Goal: Task Accomplishment & Management: Manage account settings

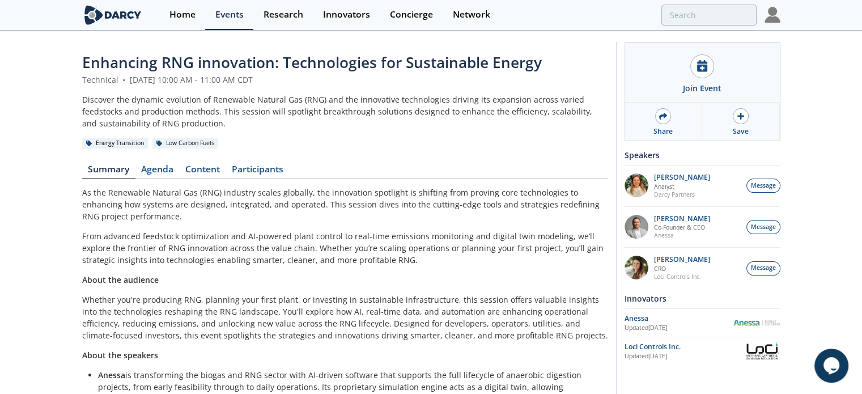
click at [773, 16] on img at bounding box center [772, 15] width 16 height 16
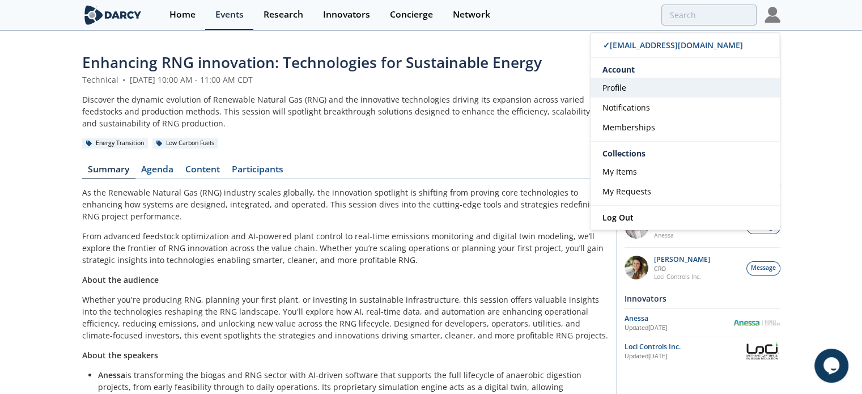
click at [609, 88] on span "Profile" at bounding box center [614, 87] width 24 height 11
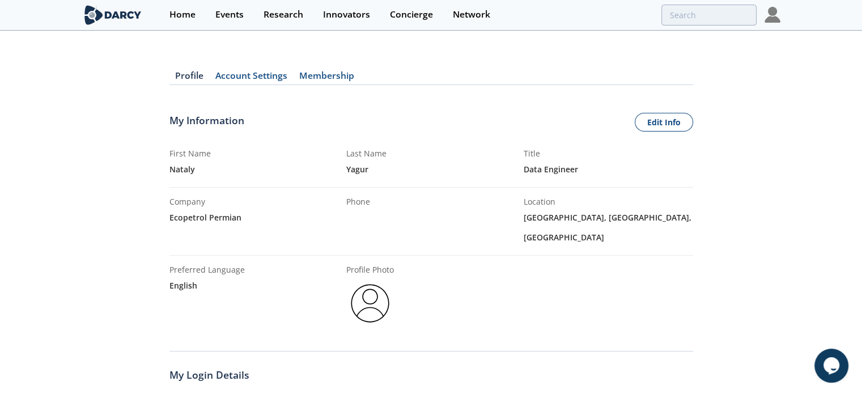
click at [377, 279] on img at bounding box center [370, 303] width 48 height 48
click at [654, 128] on link "Edit Info" at bounding box center [664, 122] width 58 height 19
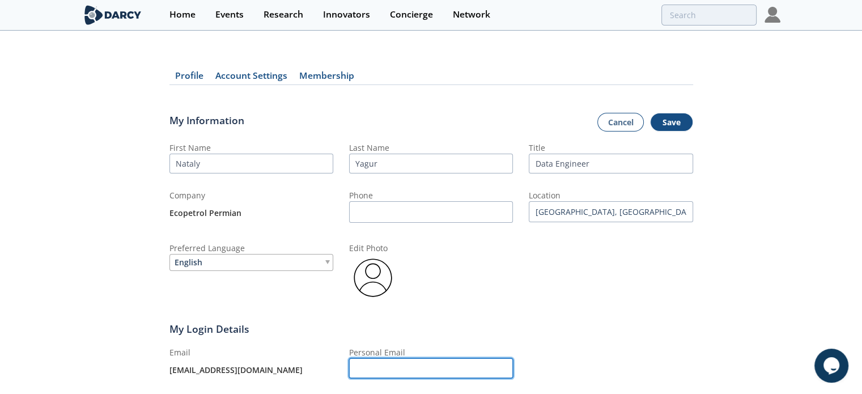
type input "[EMAIL_ADDRESS][DOMAIN_NAME]"
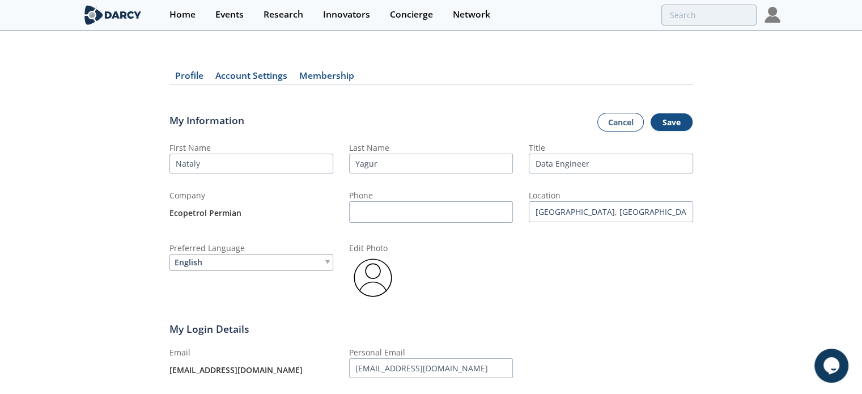
click at [381, 277] on img at bounding box center [373, 278] width 48 height 48
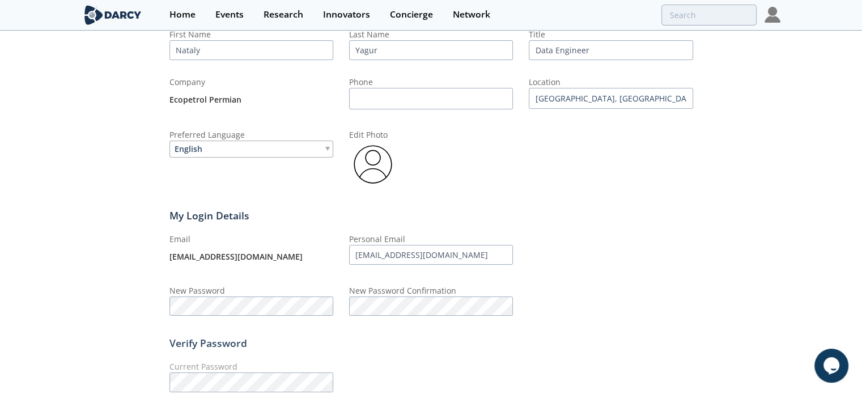
click at [378, 165] on img at bounding box center [373, 165] width 48 height 48
click at [378, 167] on img at bounding box center [373, 165] width 48 height 48
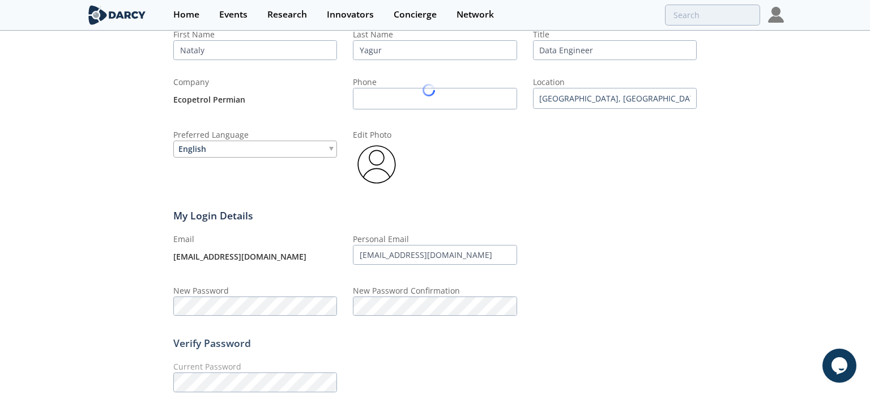
click at [378, 167] on img at bounding box center [377, 165] width 48 height 48
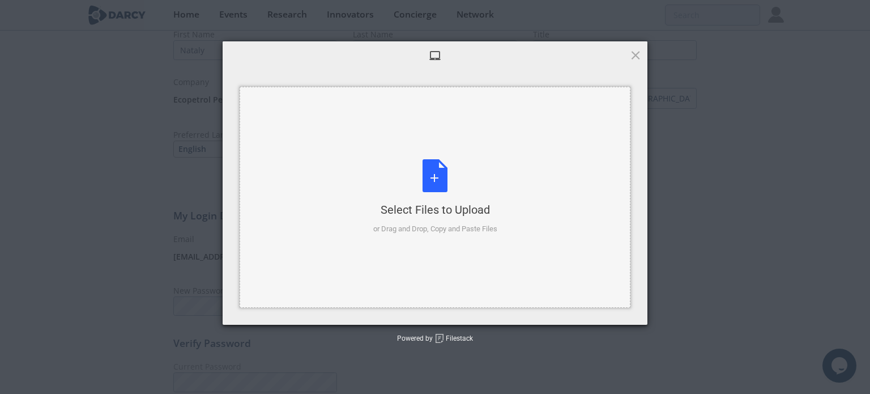
click at [428, 180] on div "Select Files to Upload or Drag and Drop, Copy and Paste Files" at bounding box center [435, 196] width 124 height 75
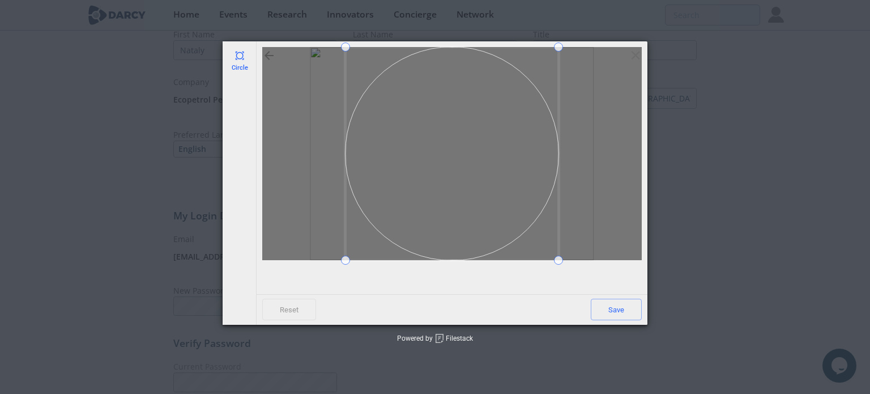
click at [592, 47] on div at bounding box center [452, 153] width 380 height 213
click at [615, 48] on div at bounding box center [452, 153] width 380 height 213
click at [590, 37] on div "Circle Reset Save Powered by Filestack" at bounding box center [435, 197] width 870 height 394
click at [621, 311] on span "Save" at bounding box center [616, 310] width 51 height 22
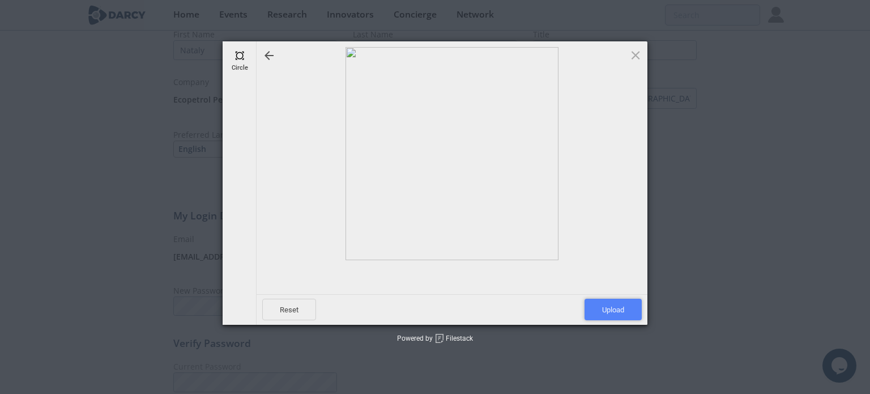
click at [621, 311] on span "Upload" at bounding box center [613, 310] width 57 height 22
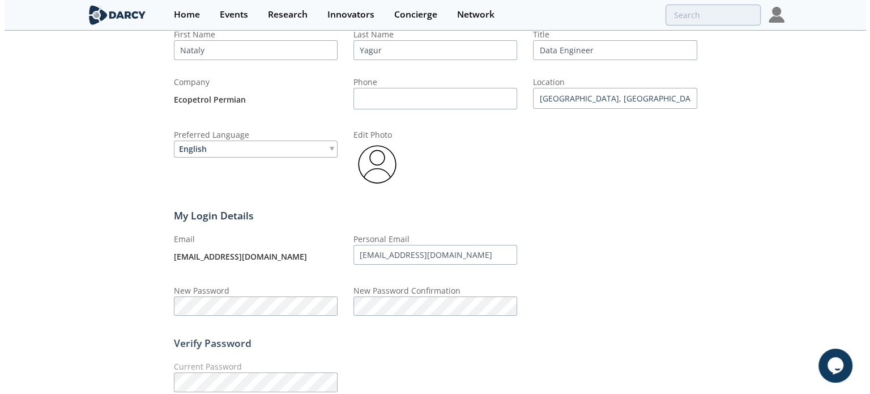
scroll to position [0, 0]
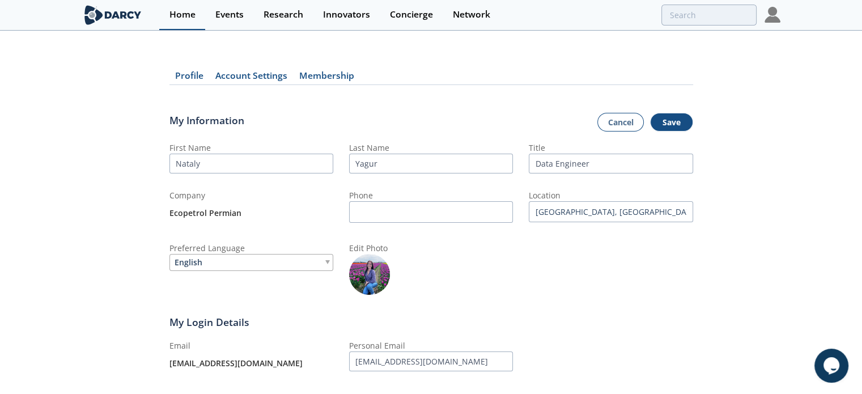
click at [186, 14] on div "Home" at bounding box center [182, 14] width 26 height 9
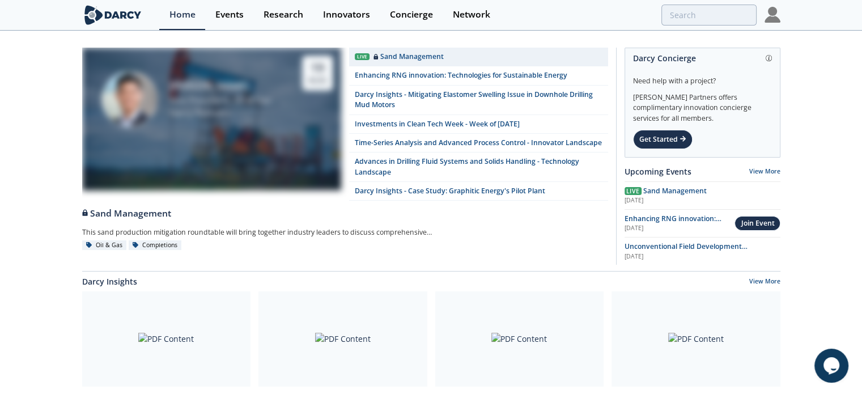
click at [769, 18] on img at bounding box center [772, 15] width 16 height 16
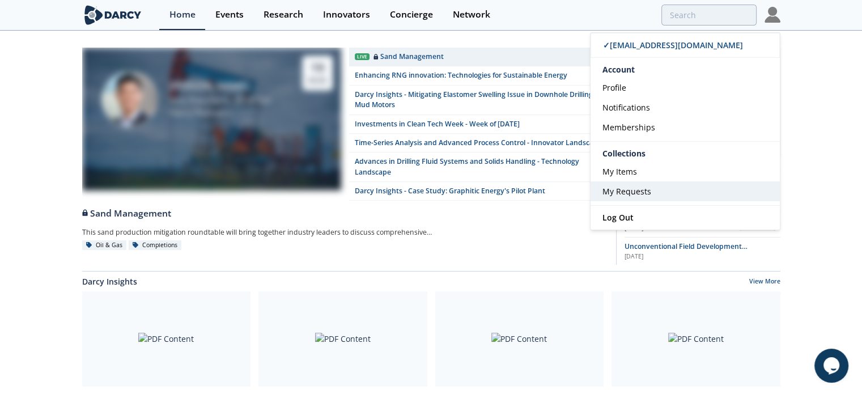
click at [623, 193] on span "My Requests" at bounding box center [626, 191] width 49 height 11
